Goal: Subscribe to service/newsletter

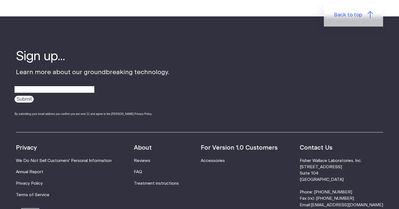
scroll to position [1724, 0]
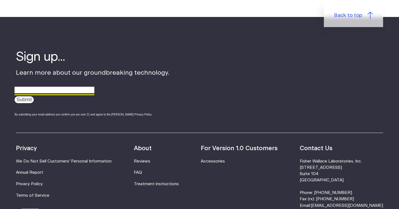
click at [63, 86] on input "email" at bounding box center [55, 90] width 80 height 9
type input "[EMAIL_ADDRESS][DOMAIN_NAME]"
click at [29, 97] on input "Submit" at bounding box center [24, 100] width 19 height 7
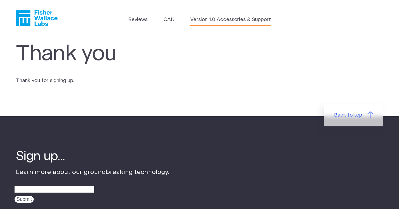
click at [230, 21] on link "Version 1.0 Accessories & Support" at bounding box center [230, 20] width 81 height 8
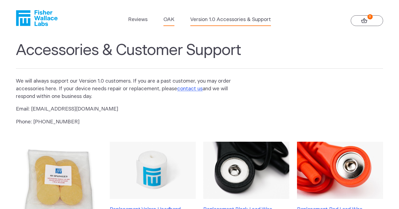
click at [168, 19] on link "OAK" at bounding box center [168, 20] width 11 height 8
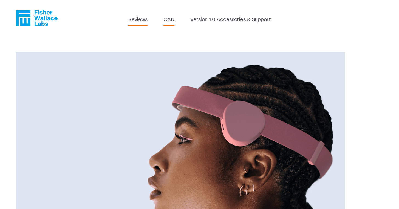
click at [144, 21] on link "Reviews" at bounding box center [137, 20] width 19 height 8
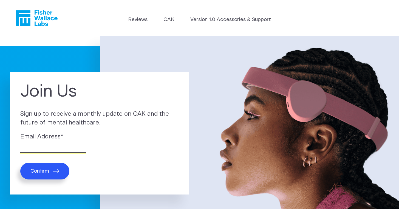
click at [61, 149] on input "Email Address *" at bounding box center [53, 149] width 66 height 9
type input "izamc2@gmail.com"
click at [53, 172] on icon "submit" at bounding box center [56, 171] width 6 height 4
